Goal: Task Accomplishment & Management: Manage account settings

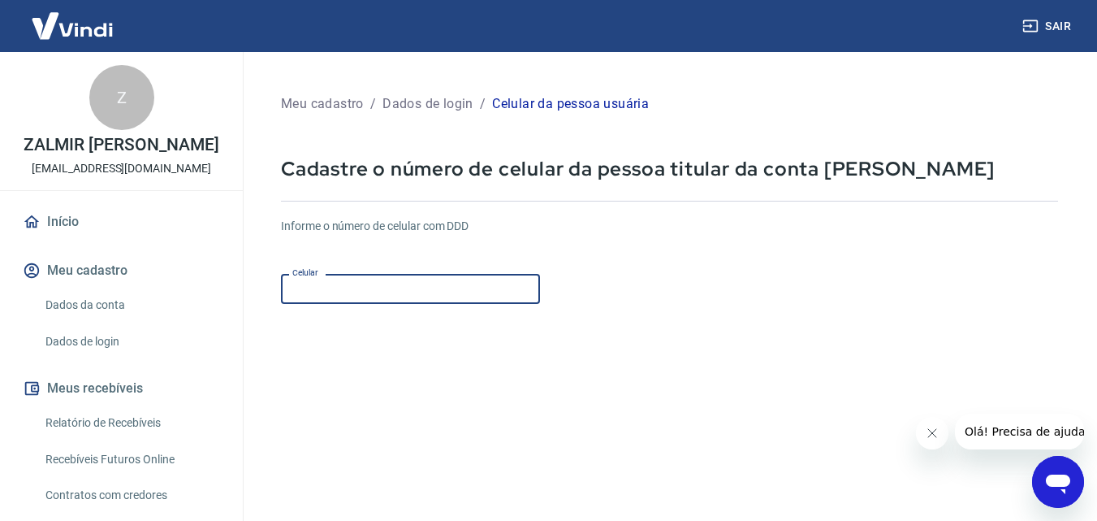
click at [398, 291] on input "Celular" at bounding box center [410, 289] width 259 height 30
type input "[PHONE_NUMBER]"
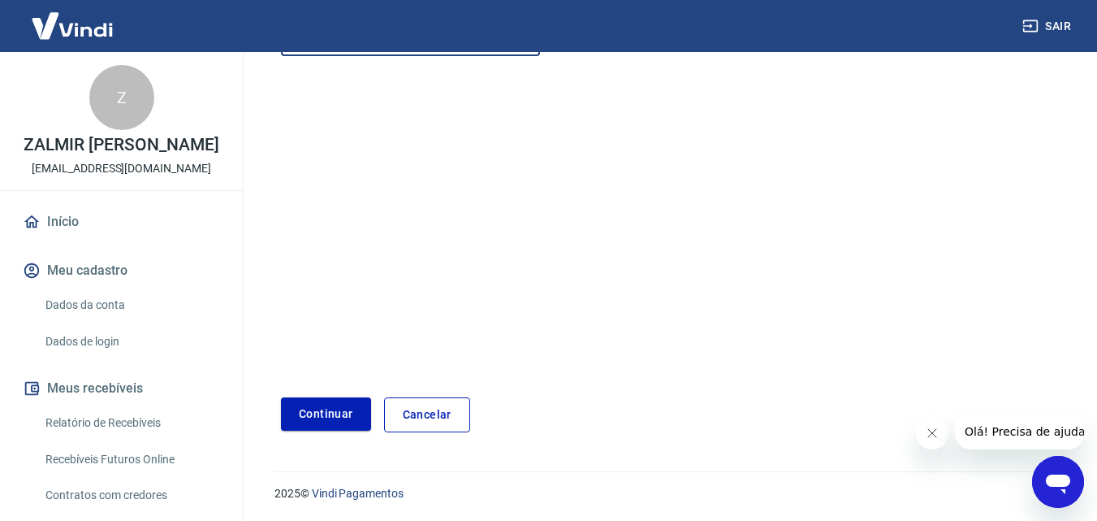
scroll to position [249, 0]
click at [341, 408] on button "Continuar" at bounding box center [326, 412] width 90 height 33
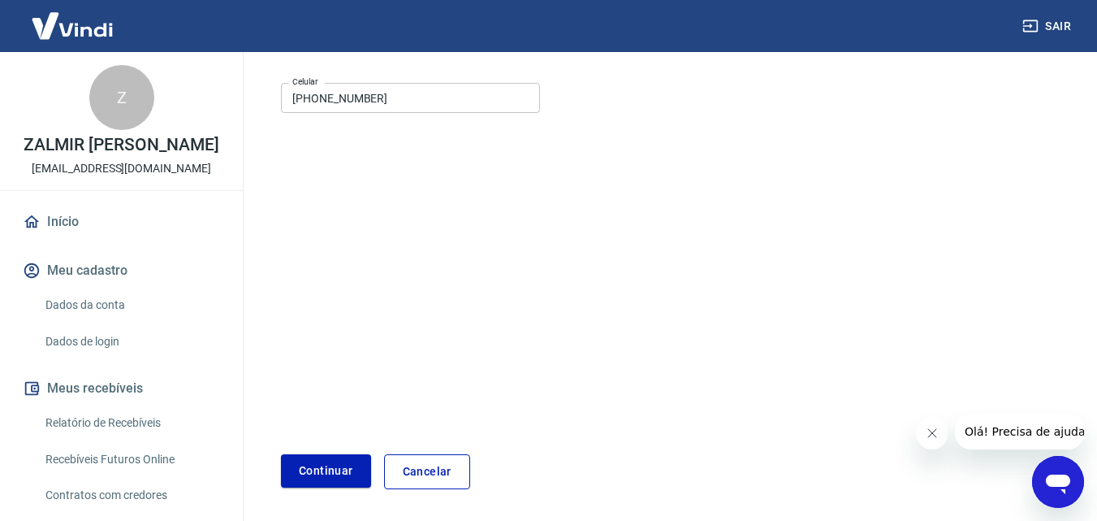
scroll to position [0, 0]
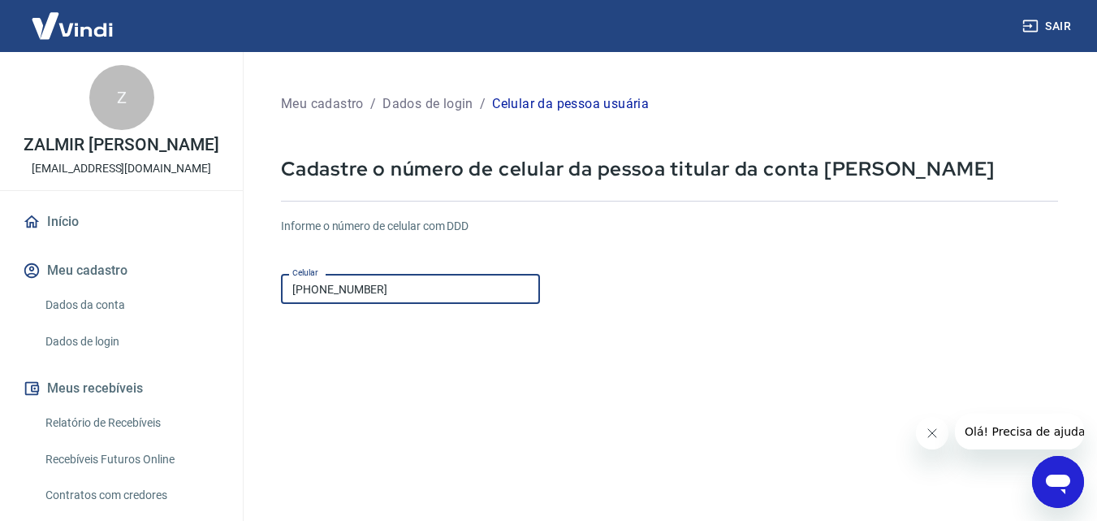
drag, startPoint x: 335, startPoint y: 284, endPoint x: 617, endPoint y: 327, distance: 285.0
click at [617, 327] on form "Informe o número de celular com DDD Celular [PHONE_NUMBER] Celular Continuar Ca…" at bounding box center [669, 442] width 777 height 475
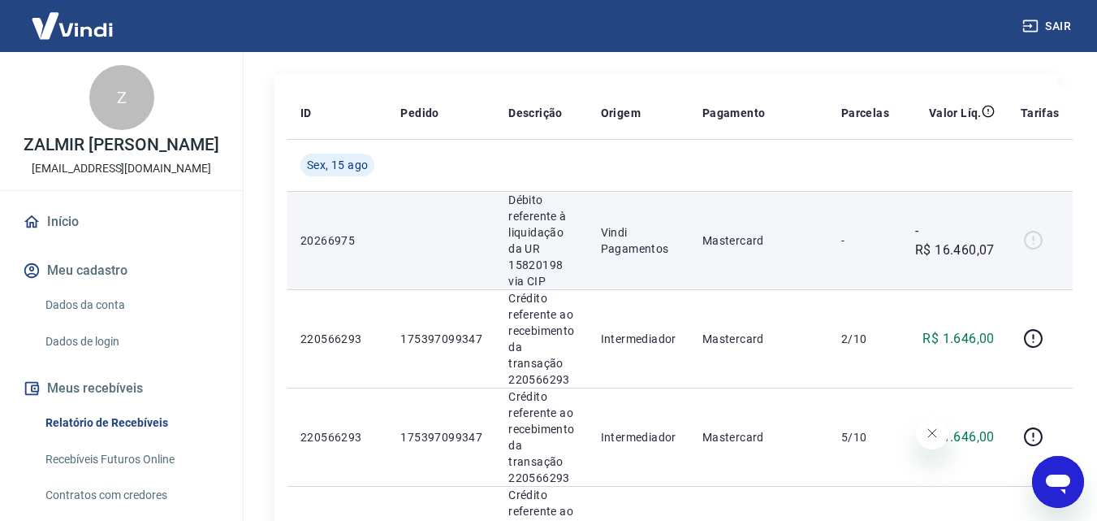
scroll to position [244, 0]
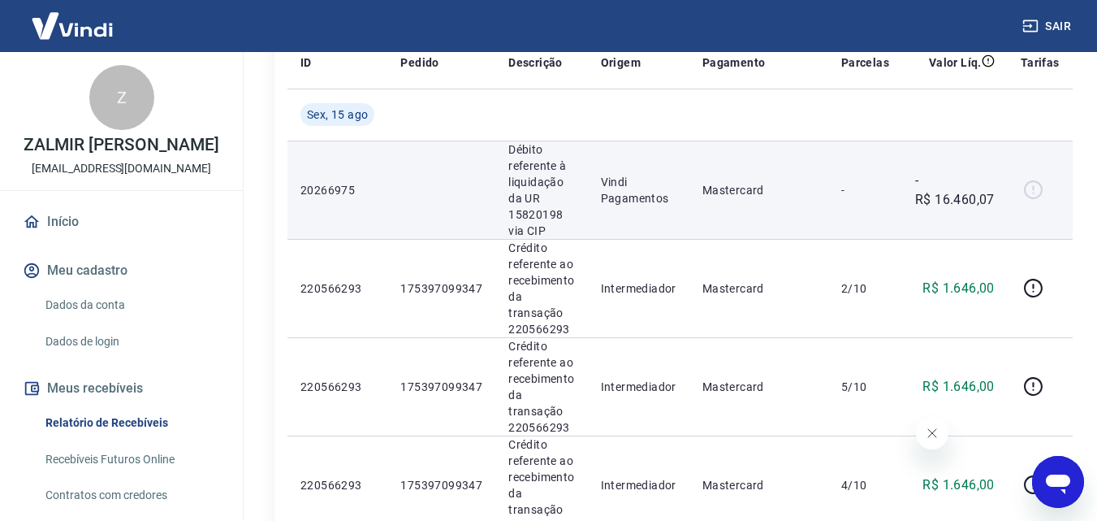
click at [556, 193] on p "Débito referente à liquidação da UR 15820198 via CIP" at bounding box center [541, 189] width 66 height 97
click at [534, 214] on p "Débito referente à liquidação da UR 15820198 via CIP" at bounding box center [541, 189] width 66 height 97
drag, startPoint x: 555, startPoint y: 227, endPoint x: 524, endPoint y: 224, distance: 31.0
click at [524, 224] on p "Débito referente à liquidação da UR 15820198 via CIP" at bounding box center [541, 189] width 66 height 97
click at [791, 237] on td "Mastercard" at bounding box center [759, 190] width 139 height 98
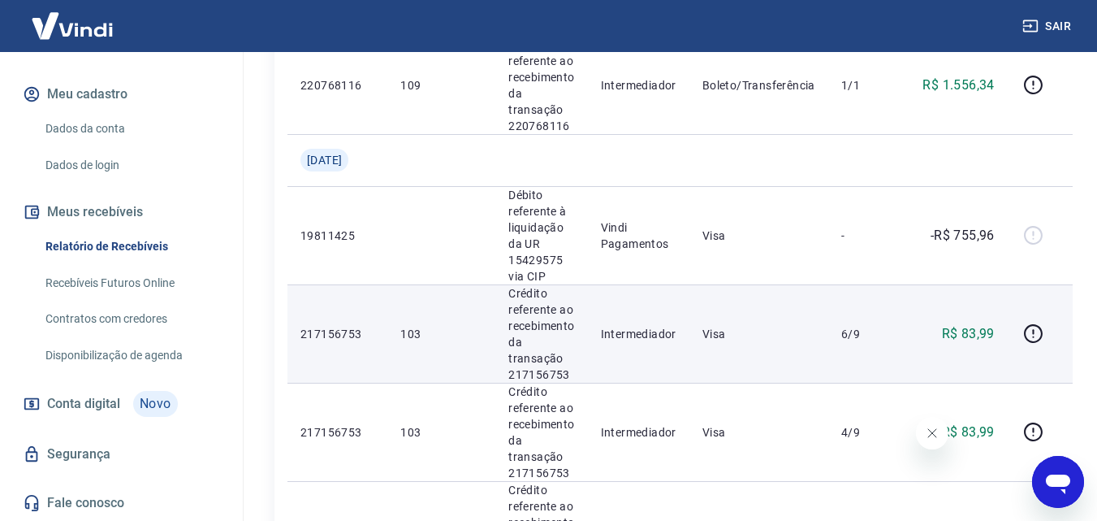
scroll to position [1781, 0]
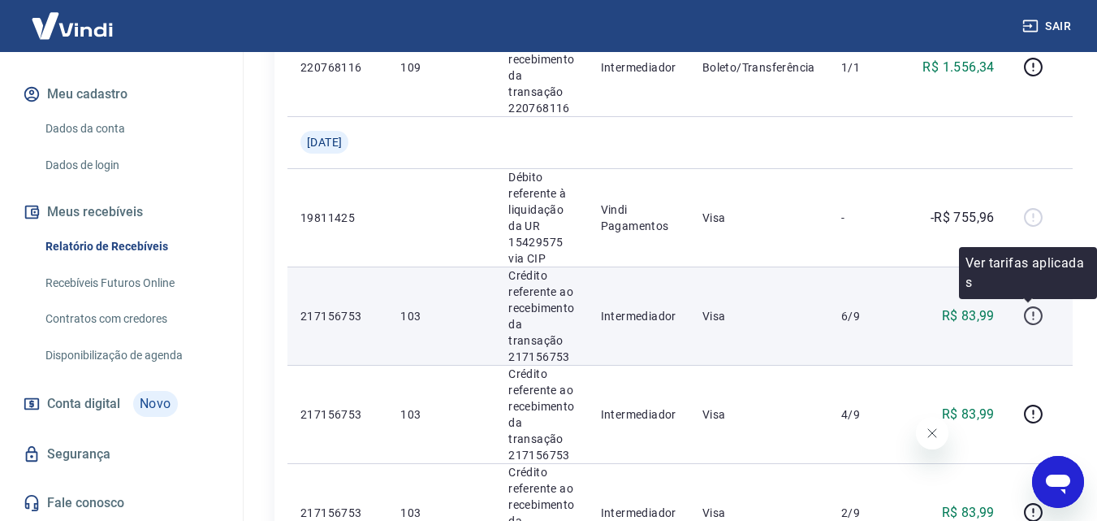
click at [1026, 321] on icon "button" at bounding box center [1033, 315] width 19 height 19
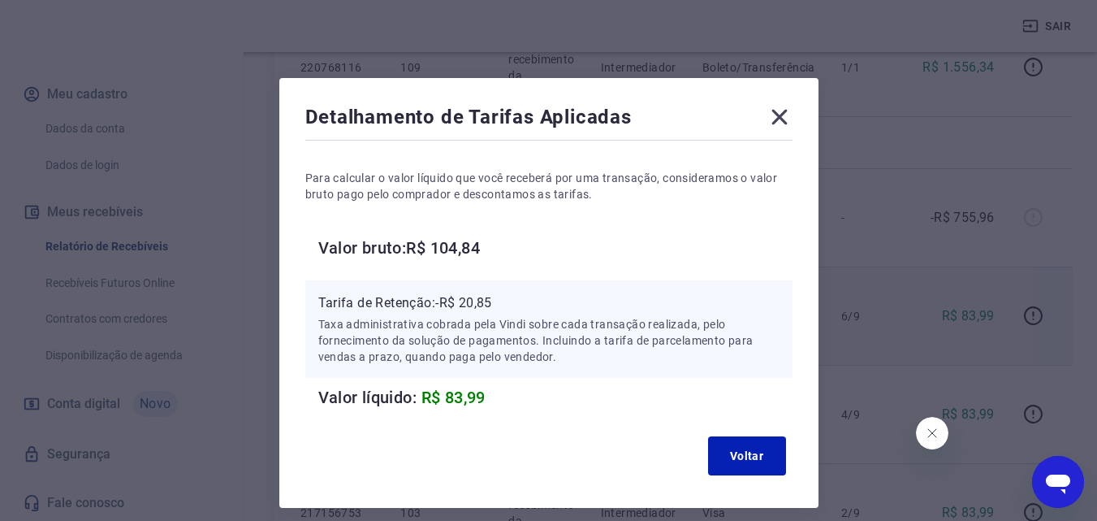
scroll to position [65, 0]
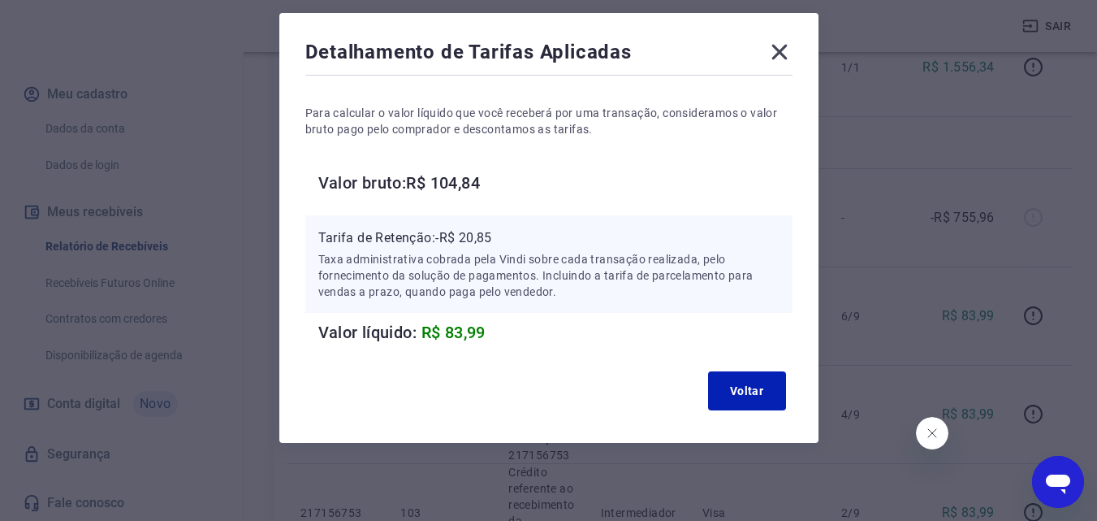
click at [784, 51] on icon at bounding box center [780, 52] width 26 height 26
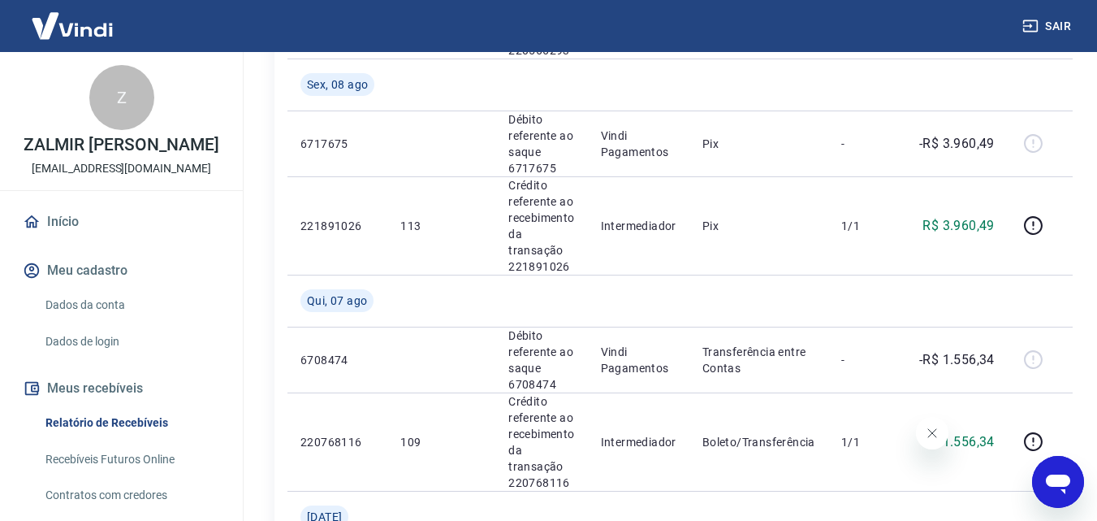
scroll to position [1294, 0]
